Goal: Information Seeking & Learning: Learn about a topic

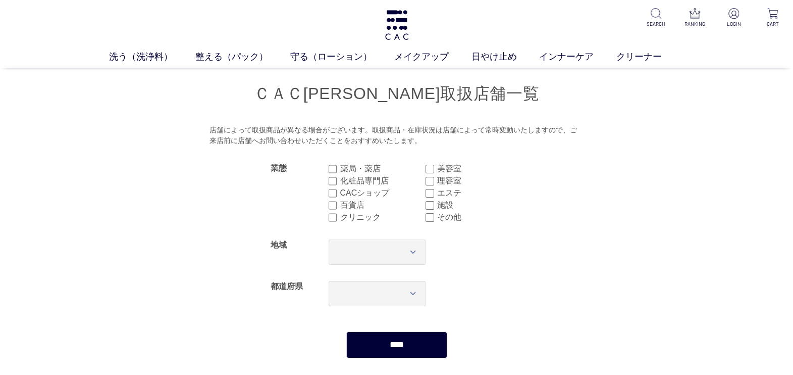
scroll to position [63, 0]
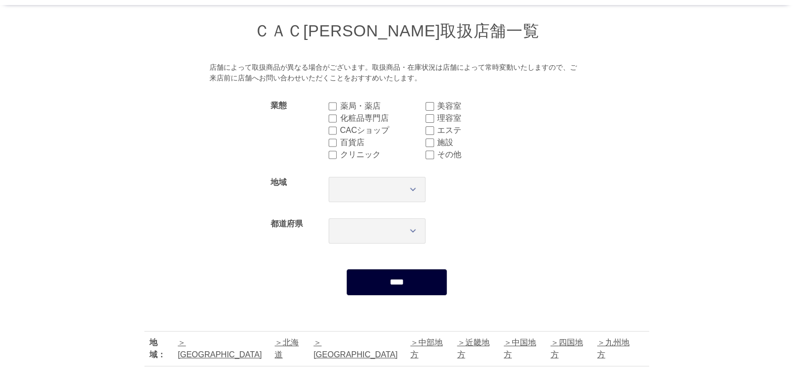
click at [392, 276] on input "****" at bounding box center [396, 282] width 101 height 27
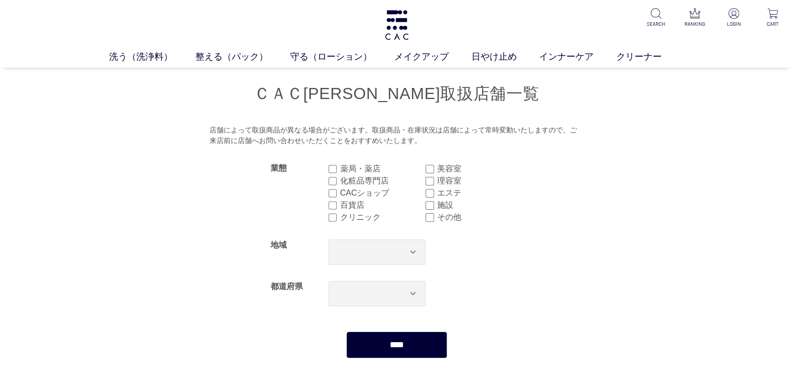
click at [401, 343] on input "****" at bounding box center [396, 344] width 101 height 27
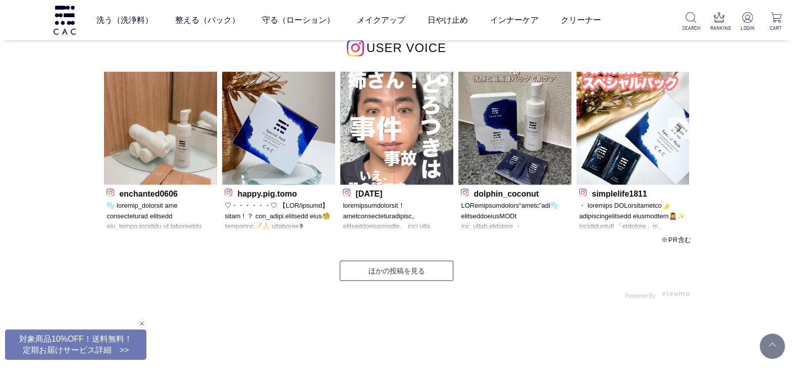
scroll to position [3092, 0]
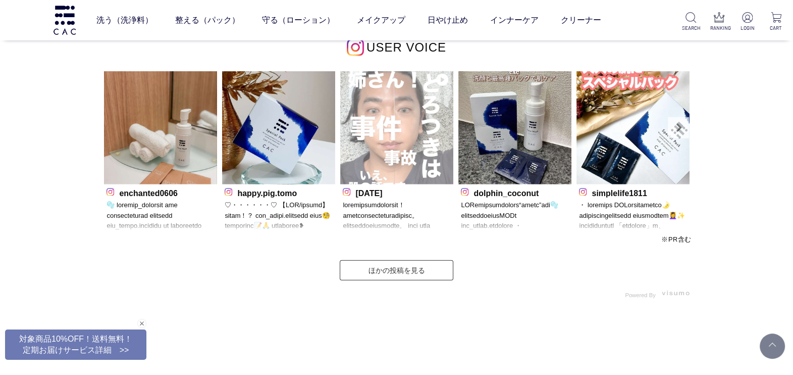
click at [432, 162] on img at bounding box center [396, 127] width 113 height 113
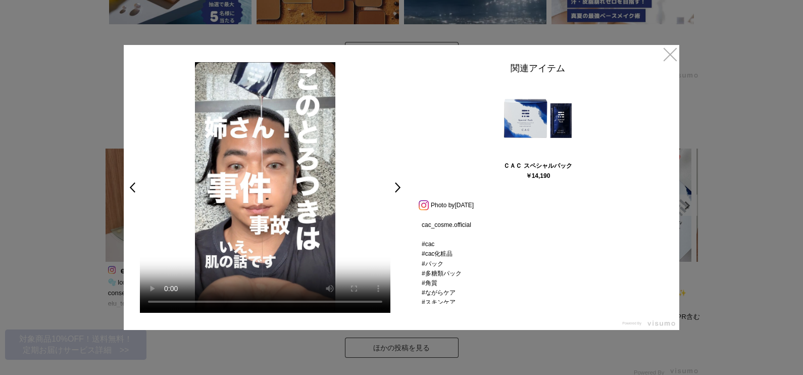
scroll to position [212, 0]
click at [671, 54] on link "×" at bounding box center [670, 54] width 18 height 18
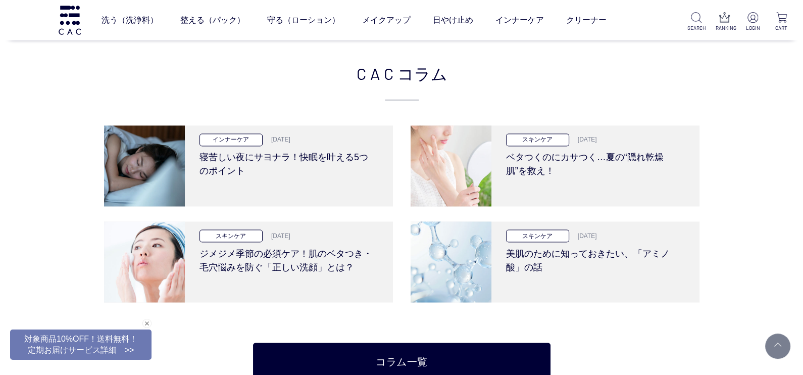
scroll to position [2142, 0]
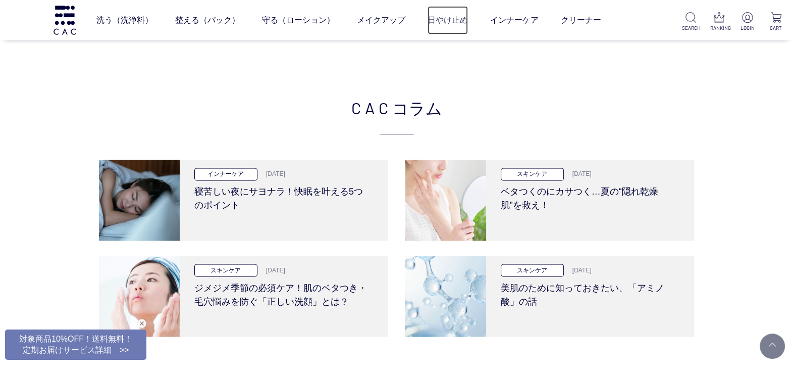
click at [443, 17] on link "日やけ止め" at bounding box center [448, 20] width 40 height 28
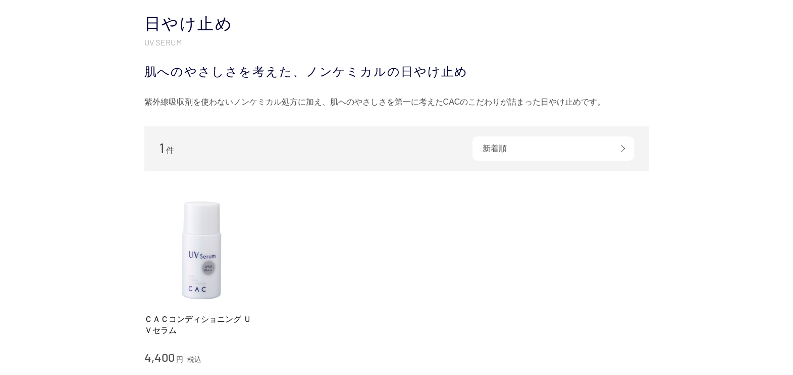
scroll to position [126, 0]
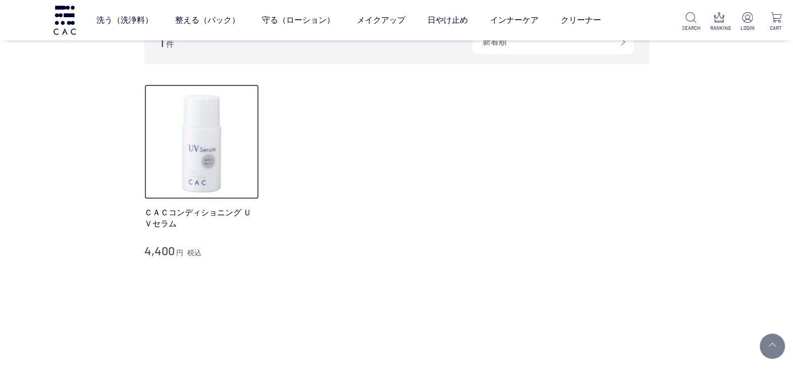
click at [217, 174] on img at bounding box center [201, 141] width 115 height 115
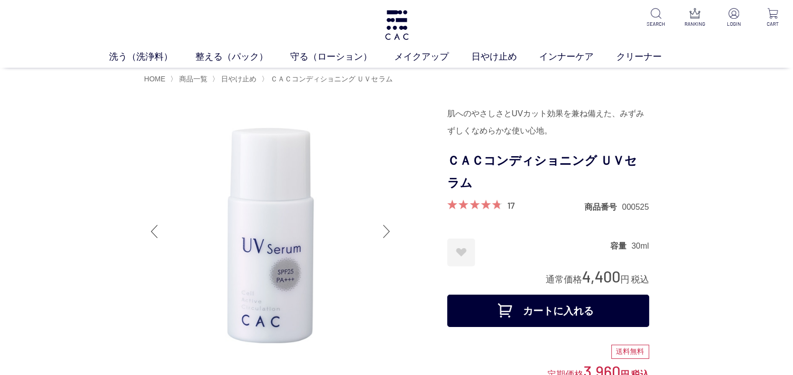
click at [378, 236] on div at bounding box center [387, 231] width 20 height 40
click at [387, 230] on div at bounding box center [387, 231] width 20 height 40
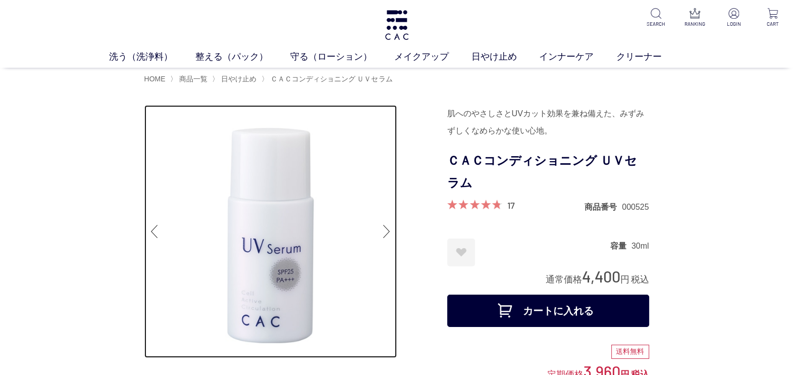
click at [249, 228] on img at bounding box center [270, 231] width 252 height 252
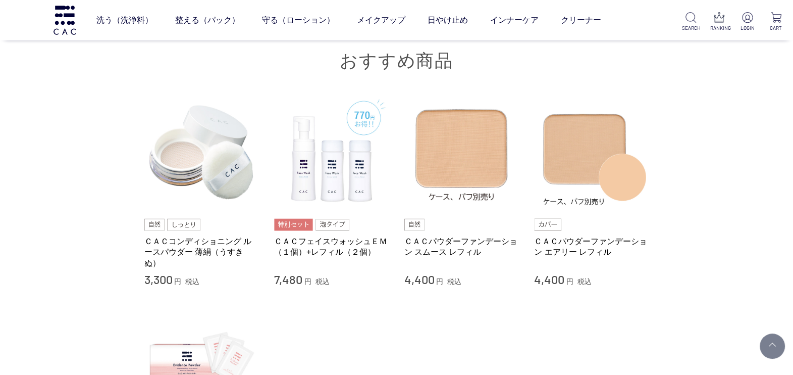
scroll to position [3092, 0]
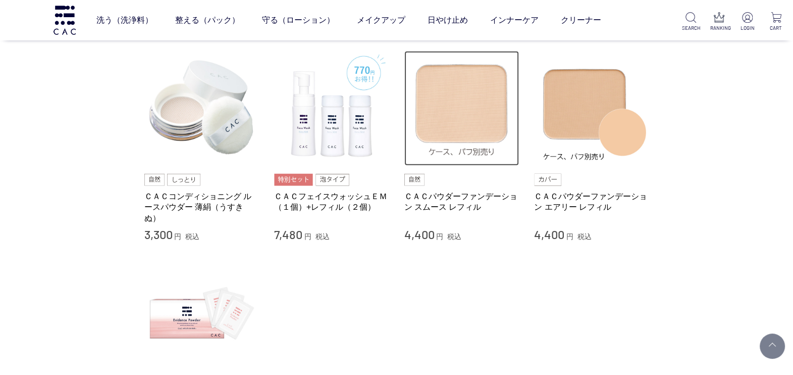
click at [510, 105] on img at bounding box center [461, 108] width 115 height 115
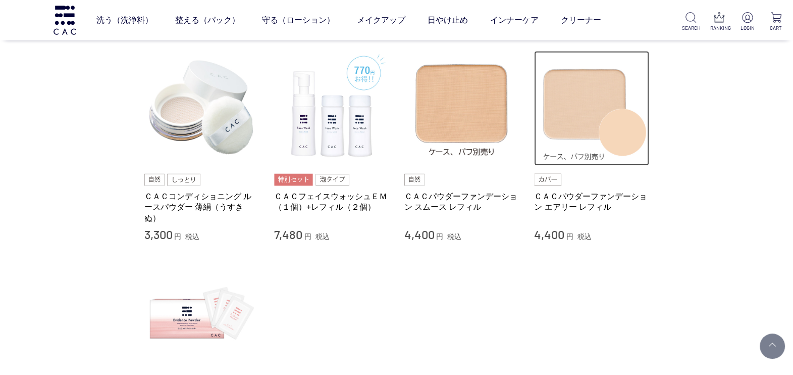
click at [587, 91] on img at bounding box center [591, 108] width 115 height 115
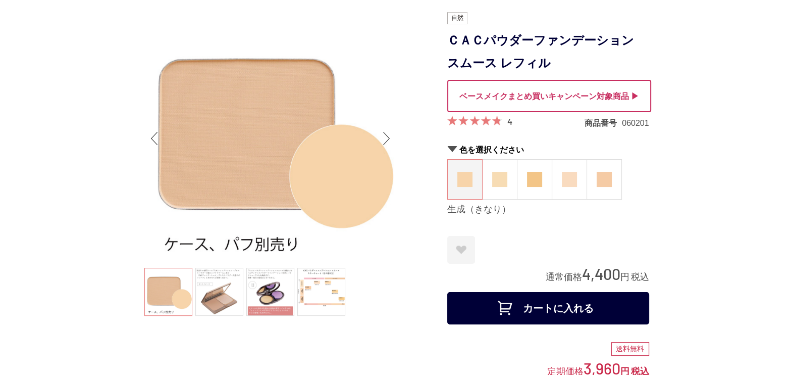
scroll to position [63, 0]
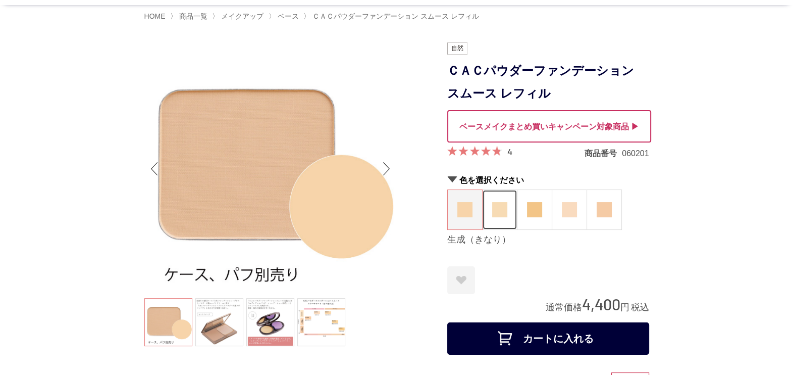
click at [499, 223] on figure at bounding box center [500, 209] width 34 height 39
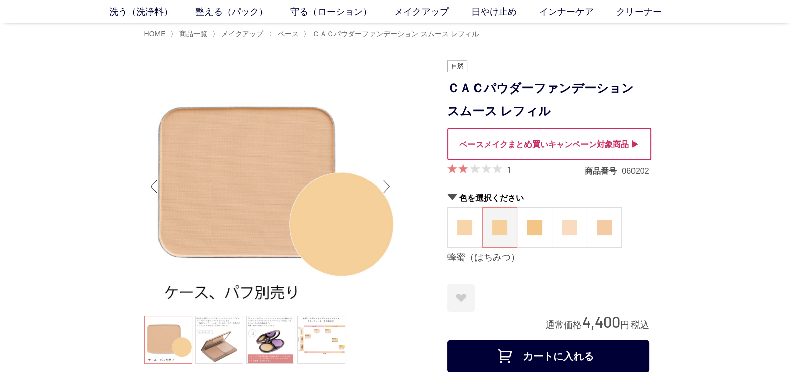
scroll to position [63, 0]
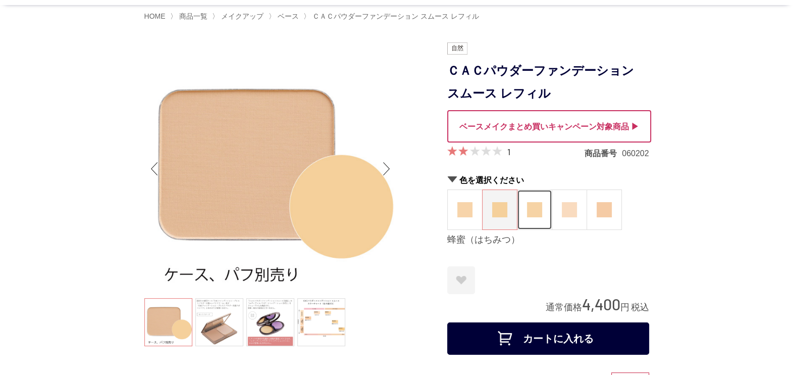
click at [539, 222] on figure at bounding box center [534, 209] width 34 height 39
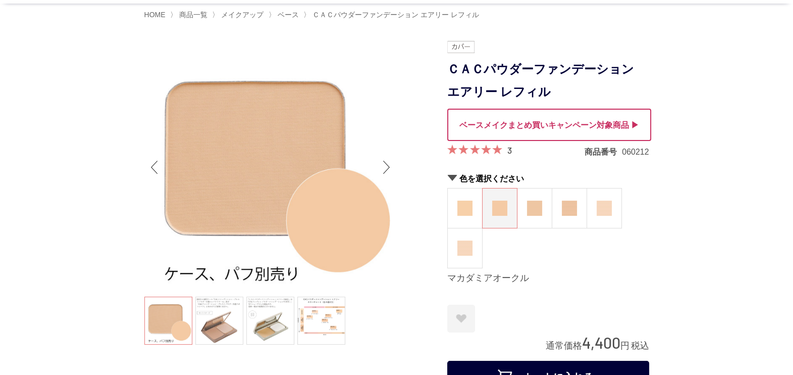
scroll to position [126, 0]
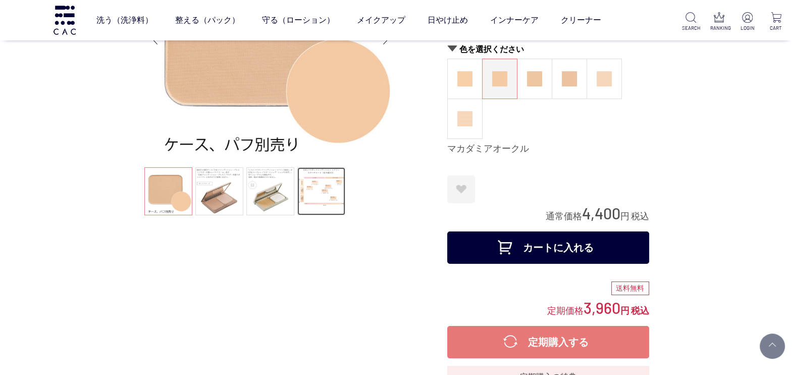
click at [318, 195] on link at bounding box center [321, 191] width 48 height 48
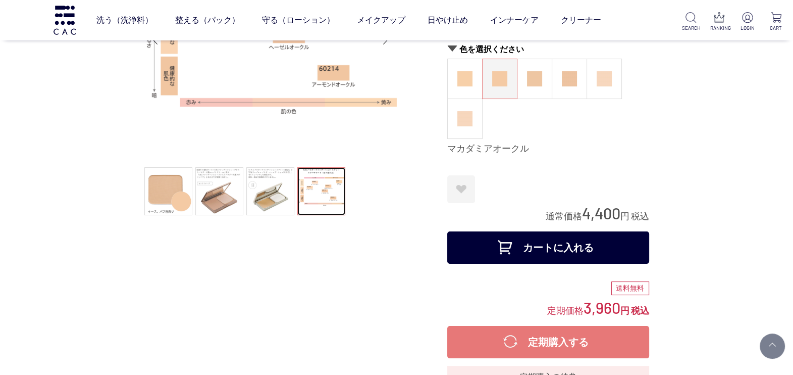
scroll to position [63, 0]
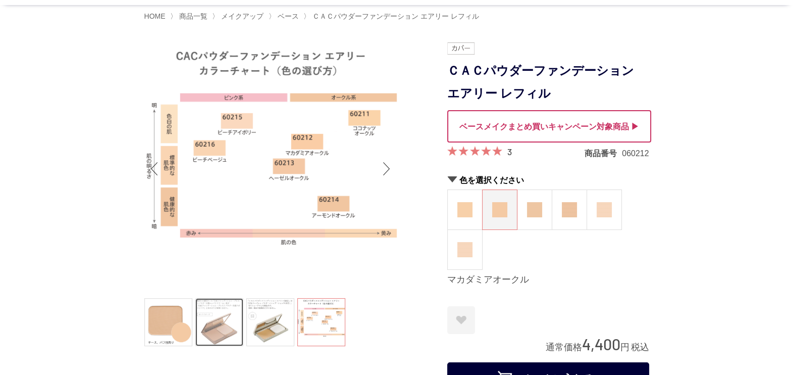
click at [226, 337] on link at bounding box center [219, 322] width 48 height 48
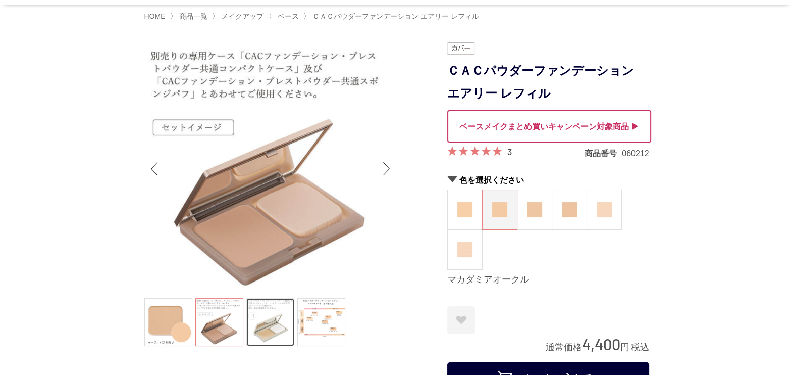
click at [248, 335] on link at bounding box center [270, 322] width 48 height 48
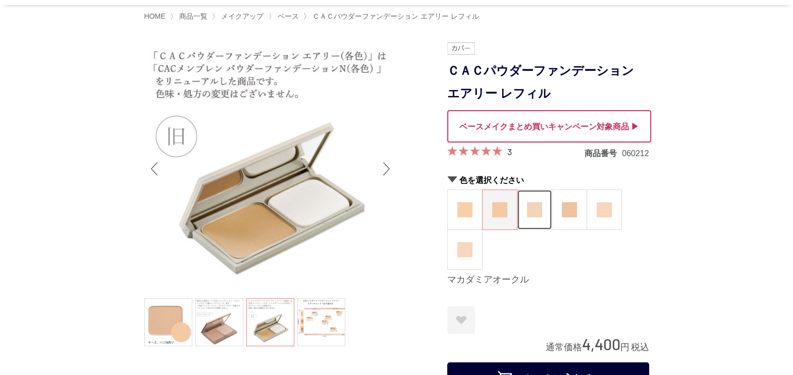
click at [538, 218] on figure at bounding box center [534, 209] width 34 height 39
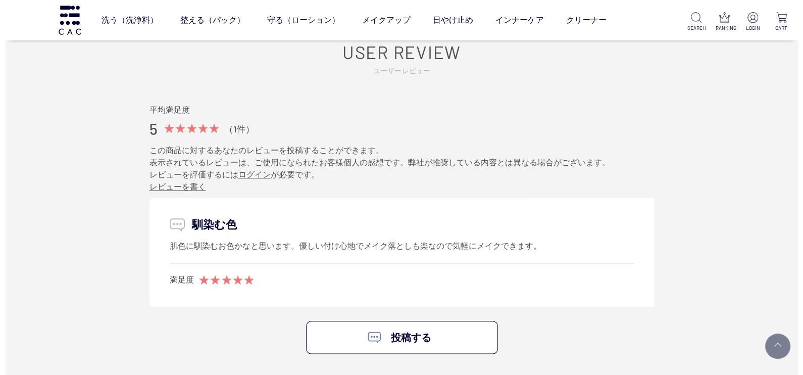
scroll to position [1515, 0]
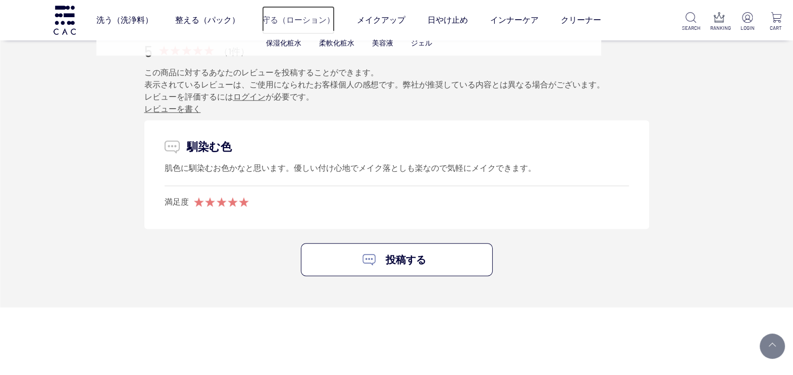
click at [292, 19] on link "守る（ローション）" at bounding box center [298, 20] width 73 height 28
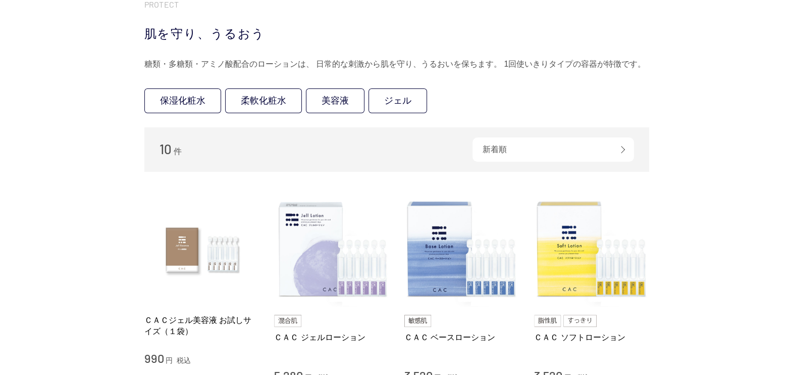
scroll to position [126, 0]
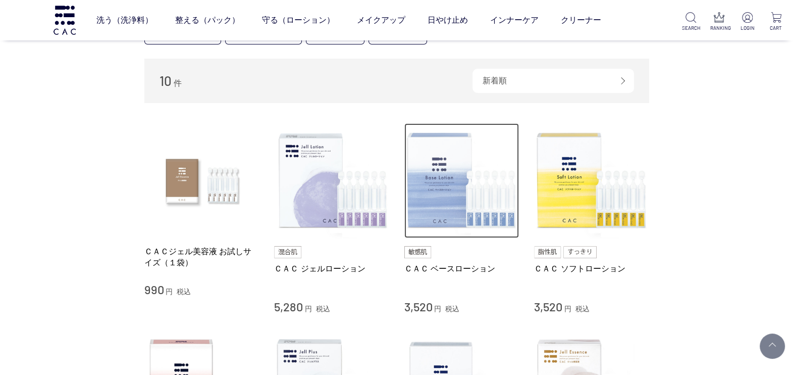
click at [474, 182] on img at bounding box center [461, 180] width 115 height 115
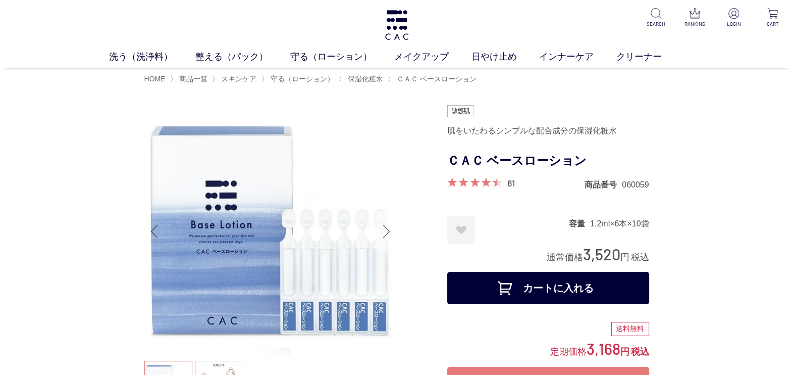
click at [388, 227] on div "Next slide" at bounding box center [387, 231] width 20 height 40
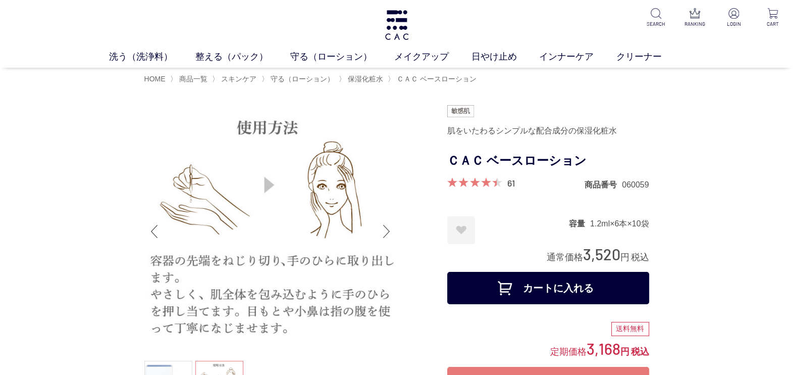
click at [391, 221] on div "Next slide" at bounding box center [387, 231] width 20 height 40
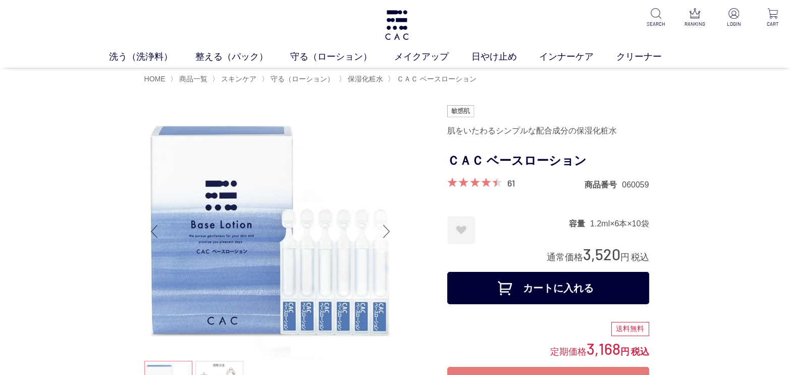
click at [385, 230] on div "Next slide" at bounding box center [387, 231] width 20 height 40
click at [385, 231] on div "Next slide" at bounding box center [387, 231] width 20 height 40
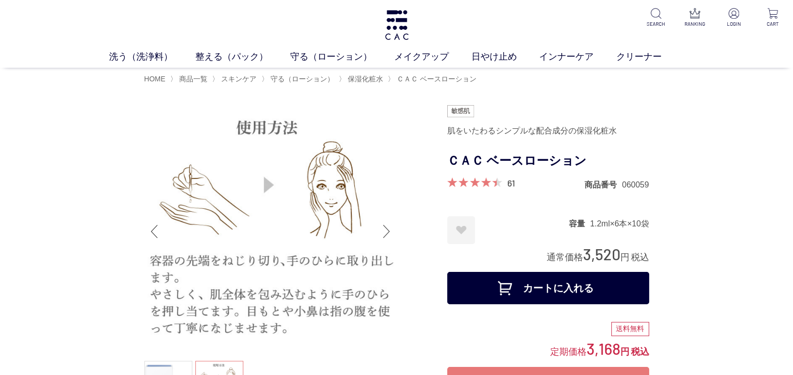
click at [385, 232] on div "Next slide" at bounding box center [387, 231] width 20 height 40
click at [386, 232] on div "Next slide" at bounding box center [387, 231] width 20 height 40
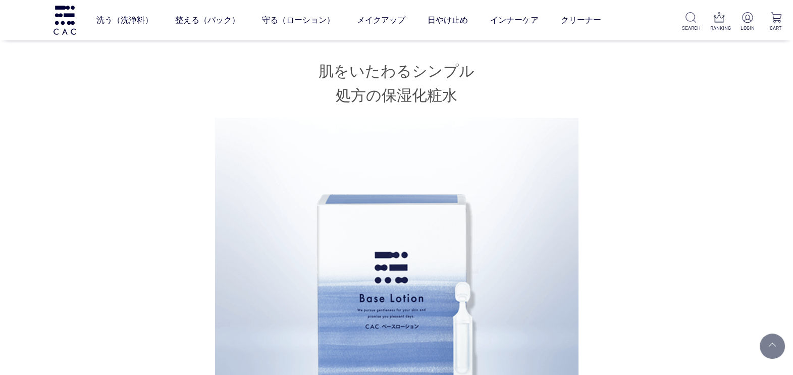
scroll to position [1009, 0]
